Goal: Use online tool/utility: Use online tool/utility

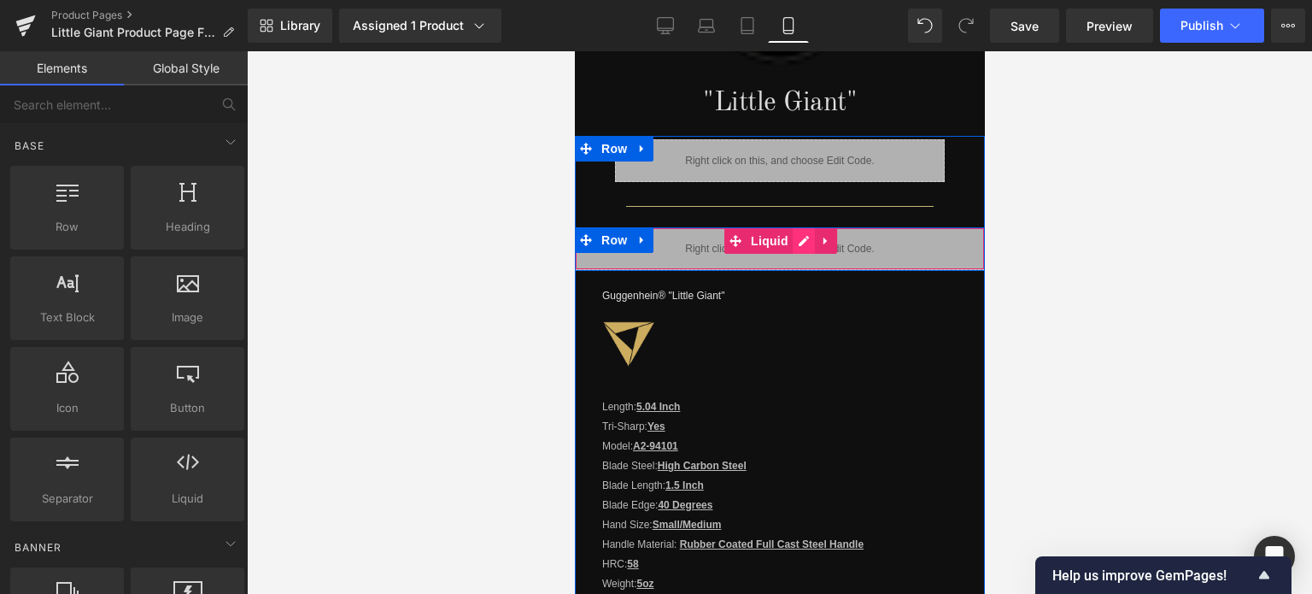
click at [790, 236] on div "Liquid" at bounding box center [779, 248] width 410 height 43
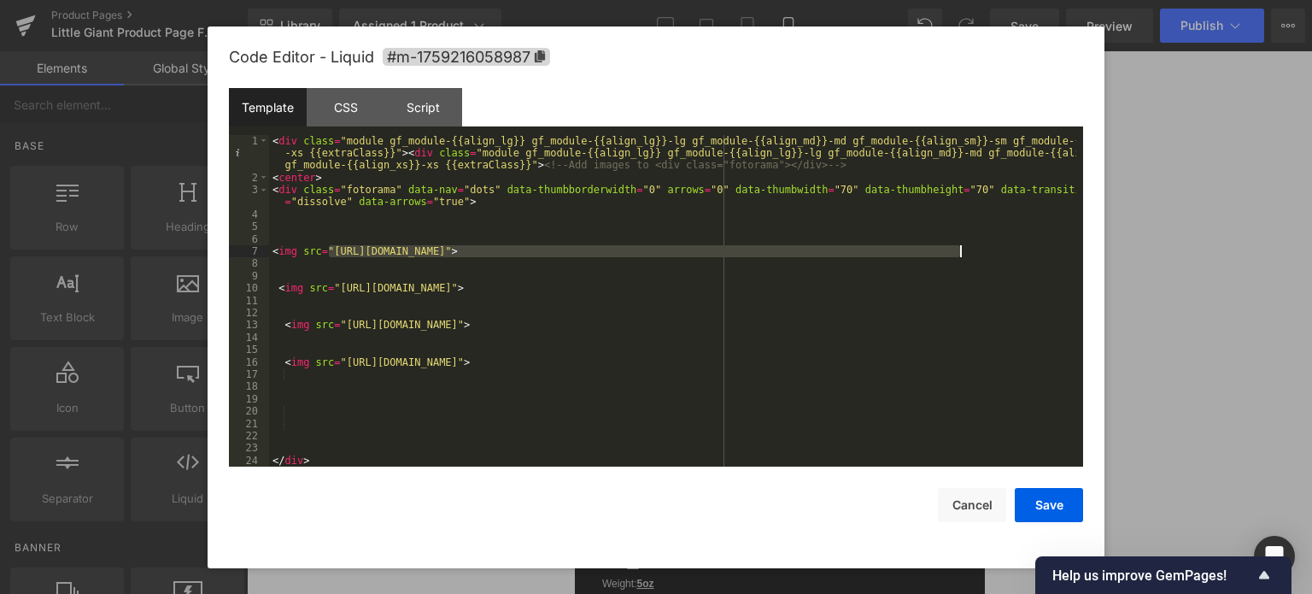
drag, startPoint x: 328, startPoint y: 249, endPoint x: 959, endPoint y: 247, distance: 630.6
click at [959, 247] on div "< div class = "module gf_module-{{align_lg}} gf_module-{{align_lg}}-lg gf_modul…" at bounding box center [672, 325] width 807 height 381
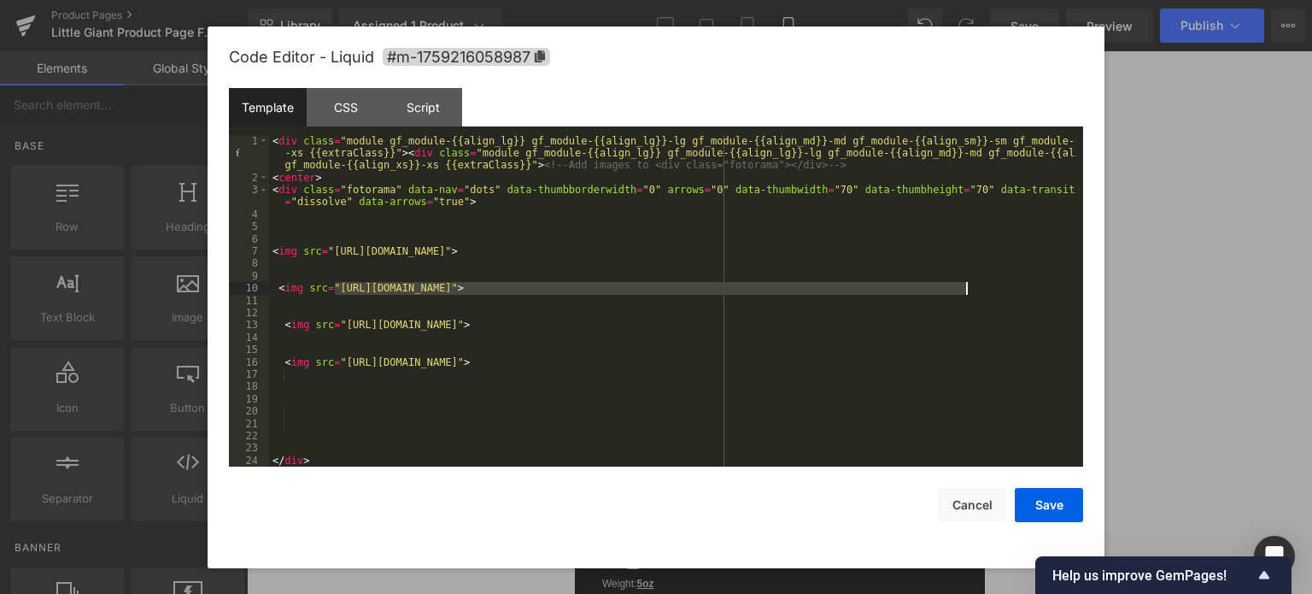
drag, startPoint x: 333, startPoint y: 286, endPoint x: 965, endPoint y: 290, distance: 631.4
click at [965, 290] on div "< div class = "module gf_module-{{align_lg}} gf_module-{{align_lg}}-lg gf_modul…" at bounding box center [672, 325] width 807 height 381
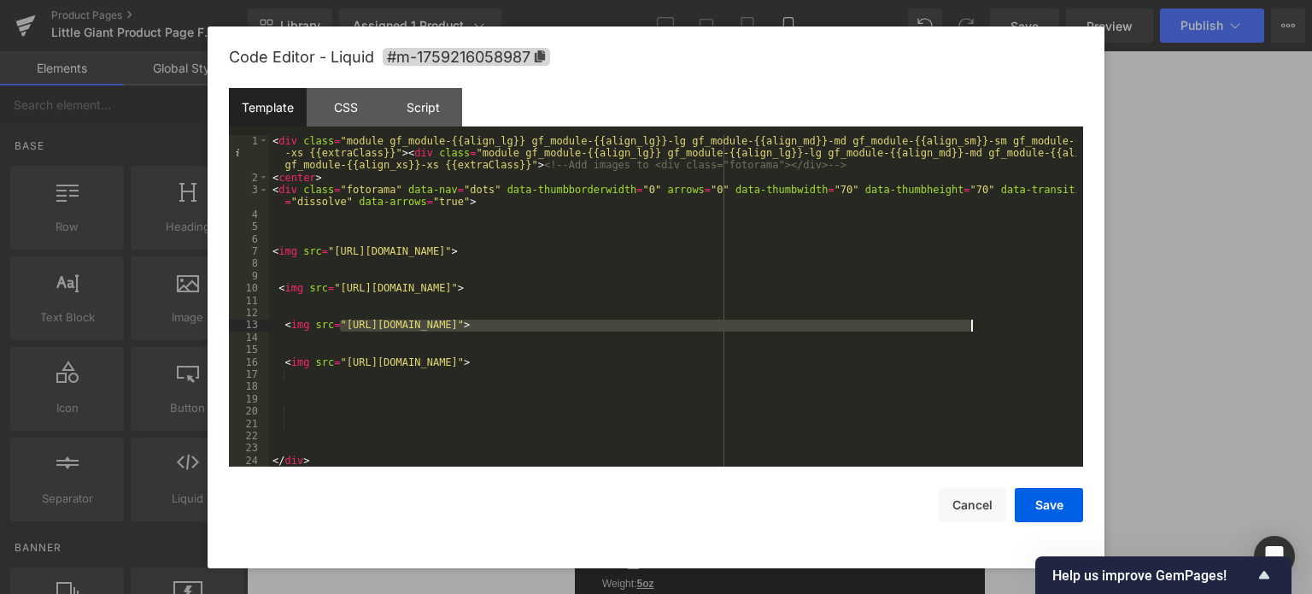
drag, startPoint x: 341, startPoint y: 325, endPoint x: 969, endPoint y: 329, distance: 628.0
click at [969, 329] on div "< div class = "module gf_module-{{align_lg}} gf_module-{{align_lg}}-lg gf_modul…" at bounding box center [672, 325] width 807 height 381
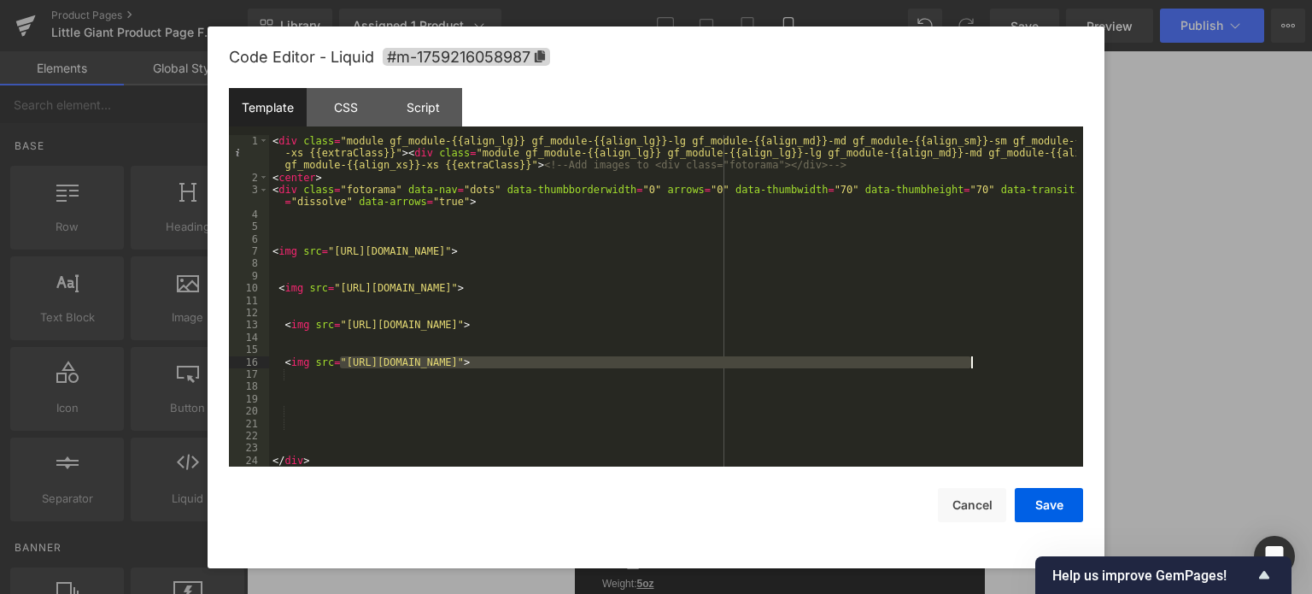
drag, startPoint x: 340, startPoint y: 361, endPoint x: 969, endPoint y: 367, distance: 628.9
click at [969, 367] on div "< div class = "module gf_module-{{align_lg}} gf_module-{{align_lg}}-lg gf_modul…" at bounding box center [672, 325] width 807 height 381
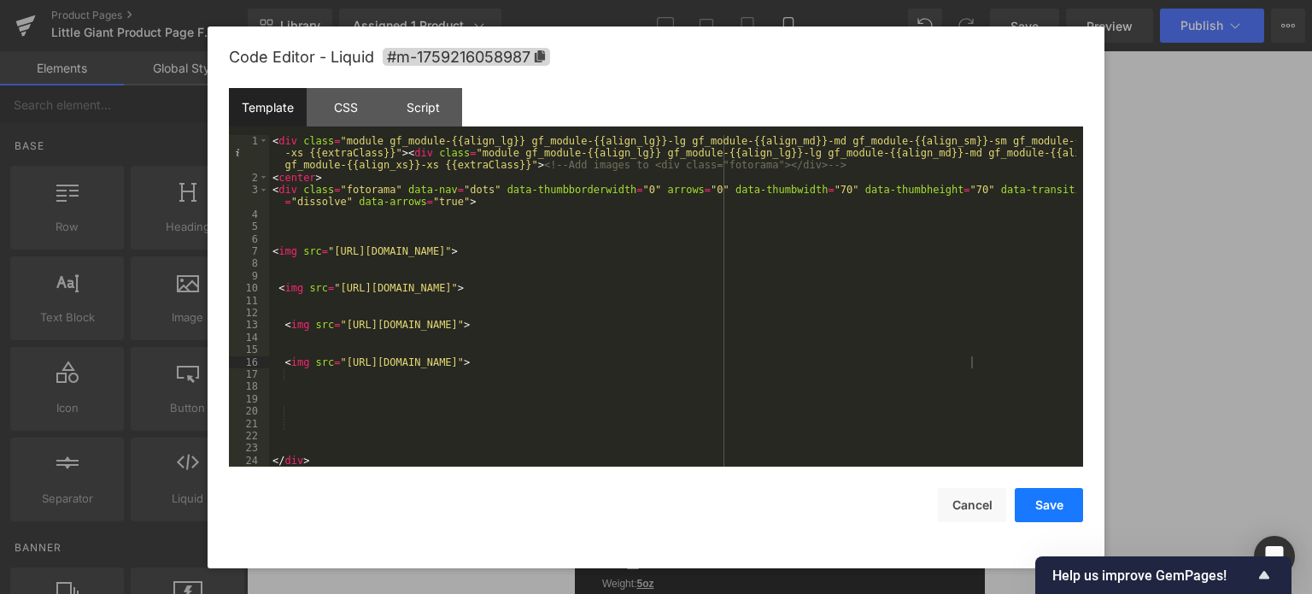
click at [1053, 511] on button "Save" at bounding box center [1049, 505] width 68 height 34
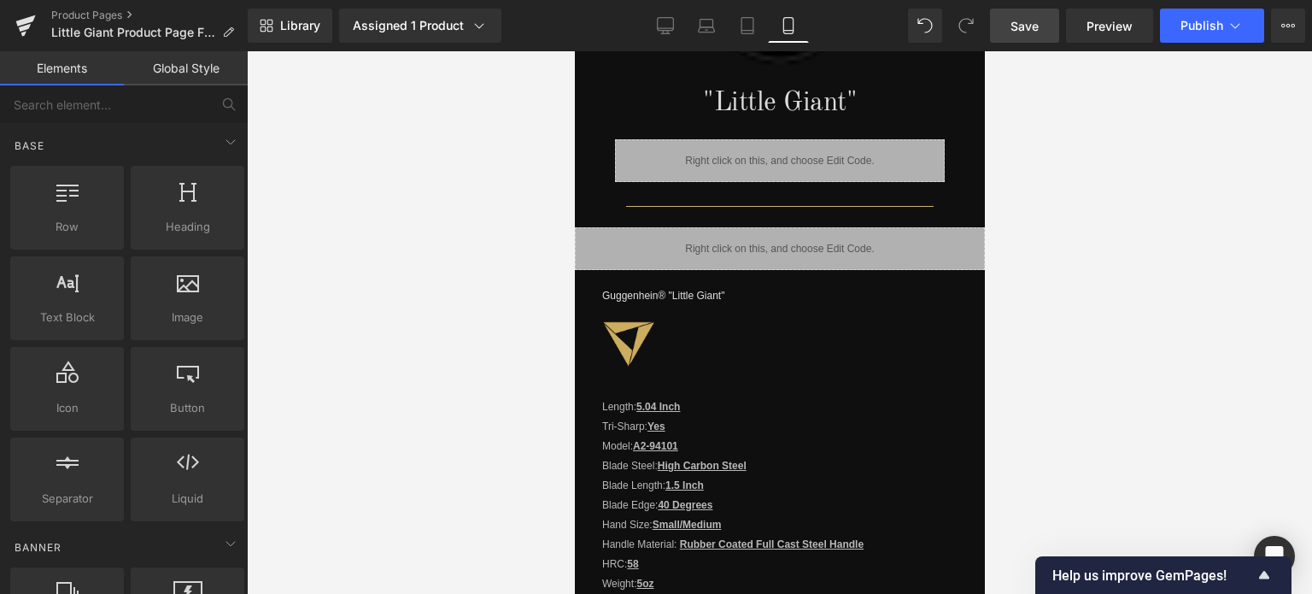
click at [1030, 26] on span "Save" at bounding box center [1025, 26] width 28 height 18
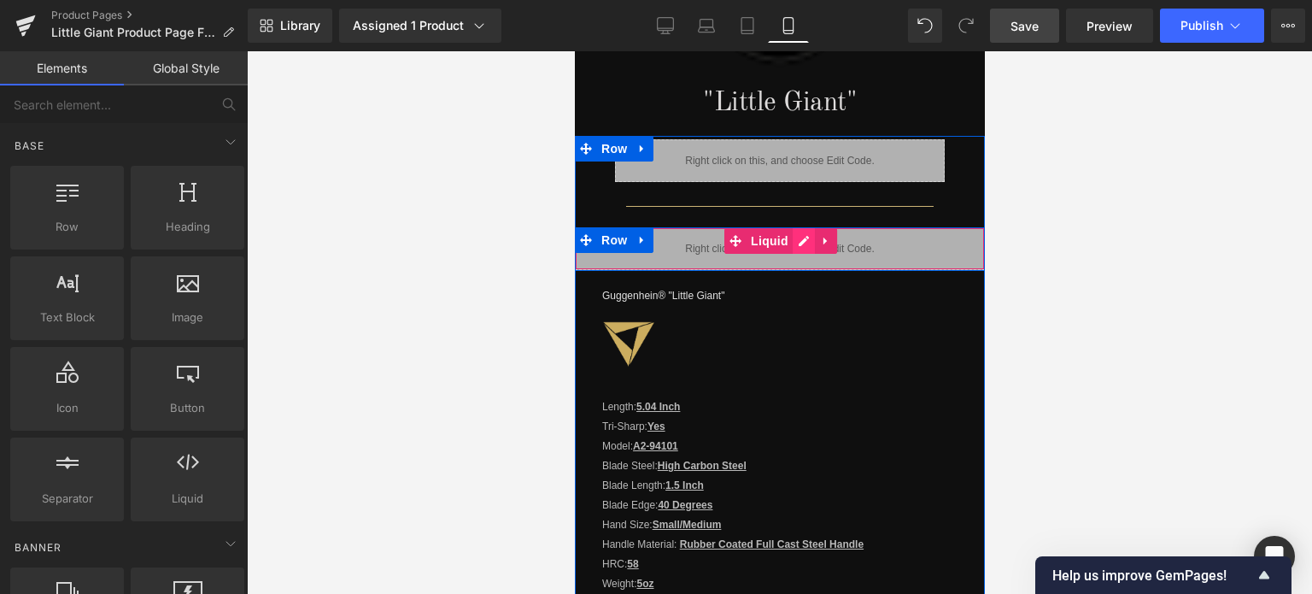
click at [792, 234] on div "Liquid" at bounding box center [779, 248] width 410 height 43
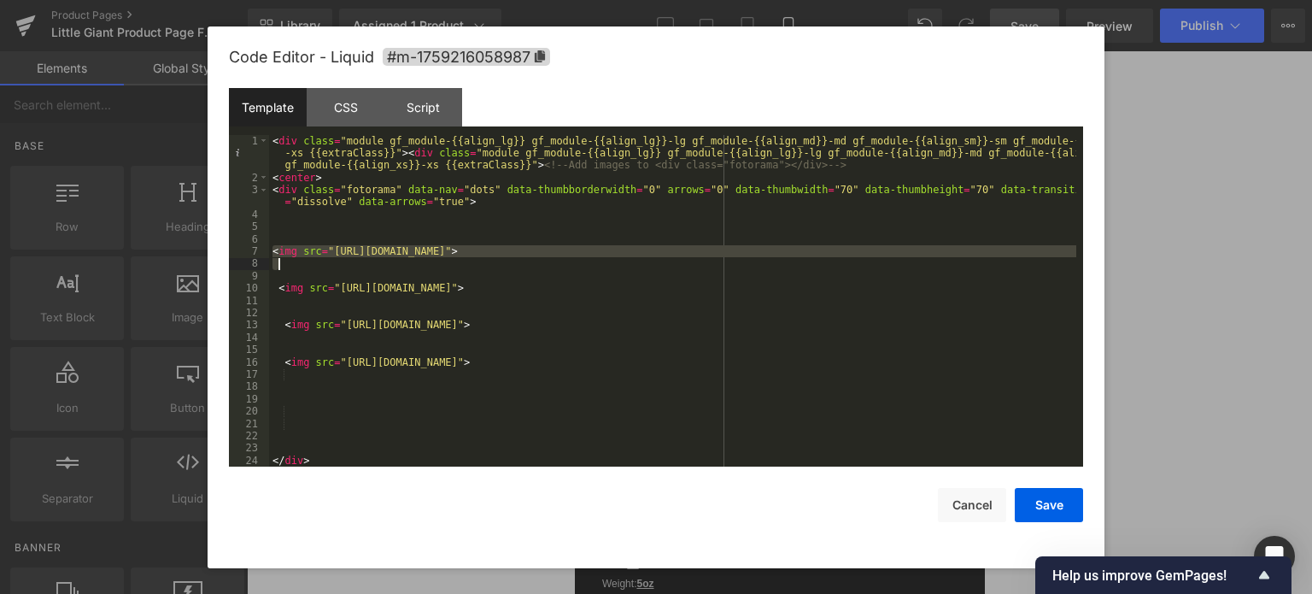
drag, startPoint x: 272, startPoint y: 252, endPoint x: 1036, endPoint y: 268, distance: 764.9
click at [1036, 268] on div "< div class = "module gf_module-{{align_lg}} gf_module-{{align_lg}}-lg gf_modul…" at bounding box center [672, 325] width 807 height 381
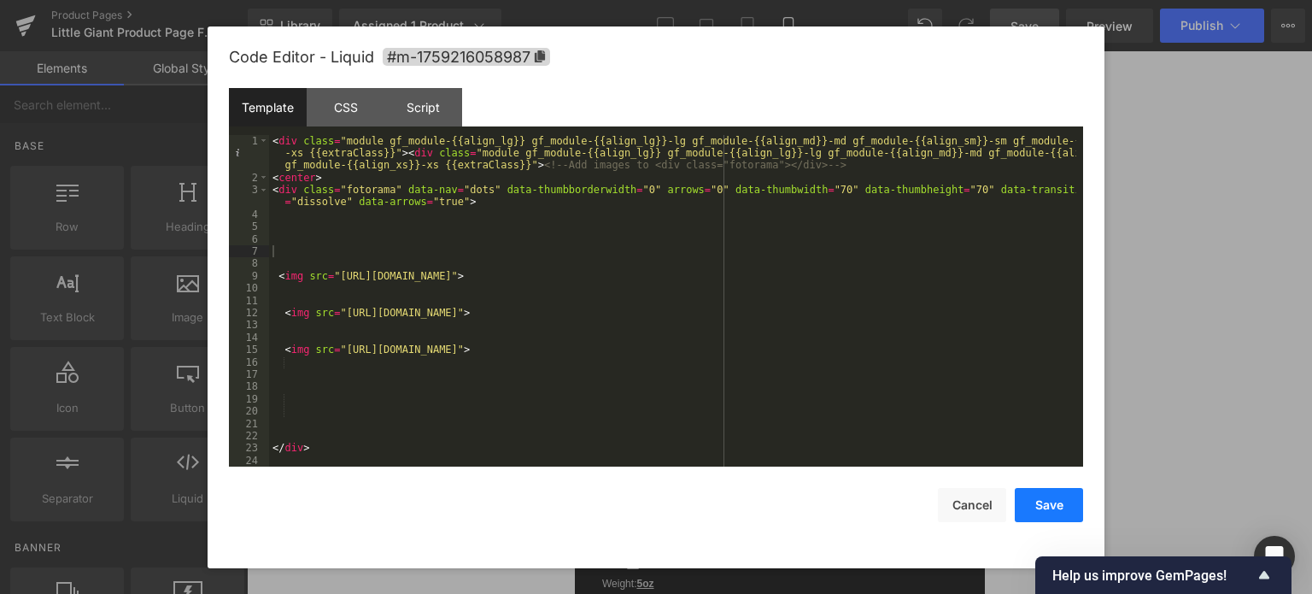
click at [1047, 509] on button "Save" at bounding box center [1049, 505] width 68 height 34
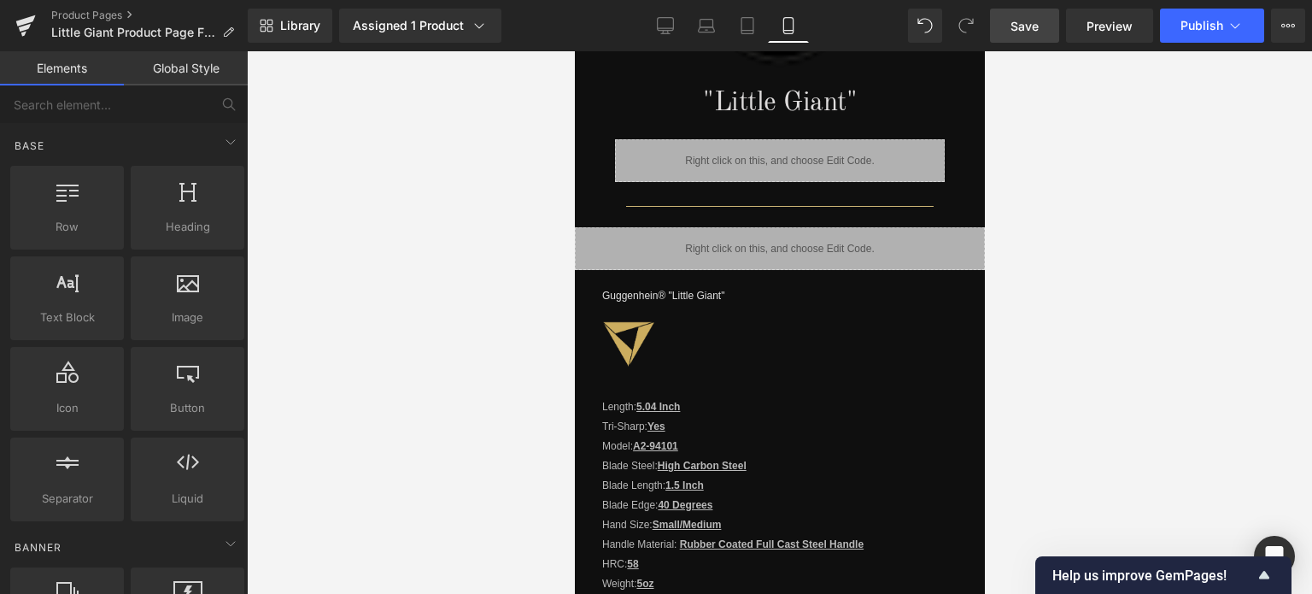
click at [1035, 35] on link "Save" at bounding box center [1024, 26] width 69 height 34
click at [1018, 19] on span "Save" at bounding box center [1025, 26] width 28 height 18
click at [1020, 28] on span "Save" at bounding box center [1025, 26] width 28 height 18
